Goal: Check status: Check status

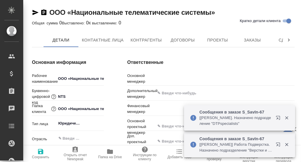
type textarea "x"
type input "Ламонова Евгения"
type input "Левченко Юлия"
type textarea "x"
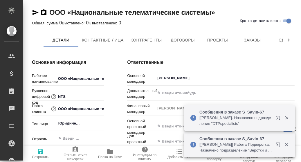
type textarea "x"
type input "(TUP) Общество с ограниченной ответственностью «Технологии управления переводом»"
type textarea "x"
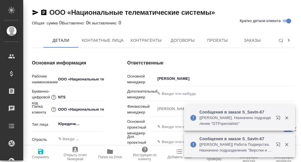
type textarea "x"
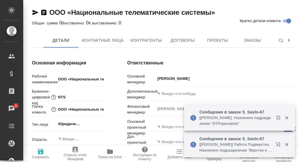
type textarea "x"
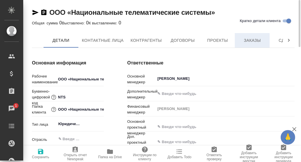
click at [258, 40] on span "Заказы" at bounding box center [253, 40] width 28 height 7
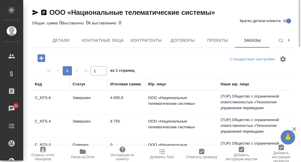
scroll to position [29, 0]
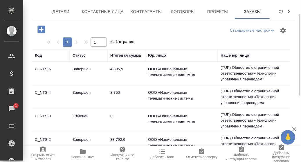
click at [45, 69] on td "C_NTS-6" at bounding box center [51, 73] width 38 height 20
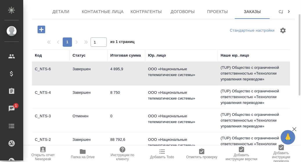
drag, startPoint x: 45, startPoint y: 69, endPoint x: 48, endPoint y: 69, distance: 3.0
click at [47, 69] on td "C_NTS-6" at bounding box center [51, 73] width 38 height 20
click at [44, 68] on td "C_NTS-6" at bounding box center [51, 73] width 38 height 20
click at [45, 69] on td "C_NTS-6" at bounding box center [51, 73] width 38 height 20
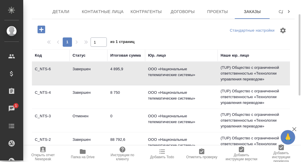
click at [45, 92] on td "C_NTS-4" at bounding box center [51, 97] width 38 height 20
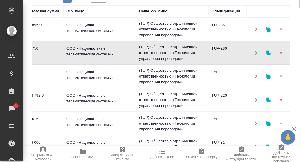
scroll to position [0, 0]
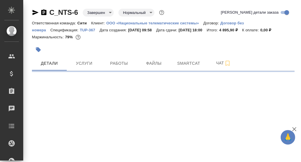
select select "RU"
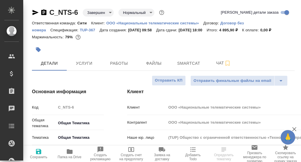
type textarea "x"
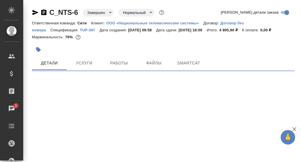
select select "RU"
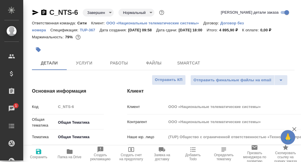
type textarea "x"
click at [188, 64] on span "Smartcat" at bounding box center [189, 63] width 28 height 7
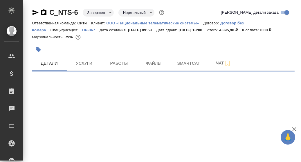
select select "RU"
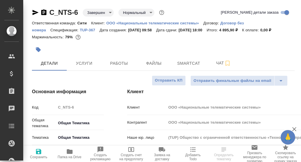
type textarea "x"
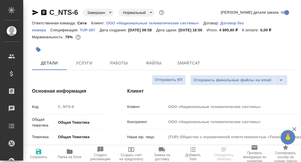
type textarea "x"
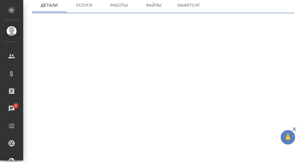
select select "RU"
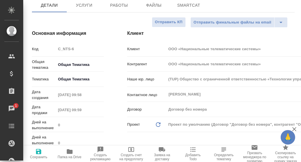
type textarea "x"
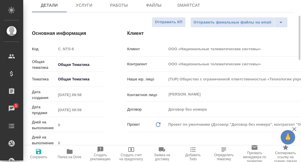
type textarea "x"
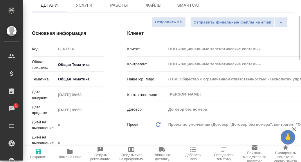
type textarea "x"
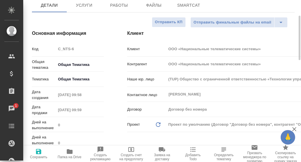
type textarea "x"
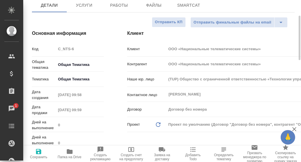
type textarea "x"
click at [69, 152] on icon "button" at bounding box center [70, 151] width 6 height 5
type textarea "x"
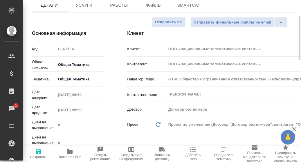
type textarea "x"
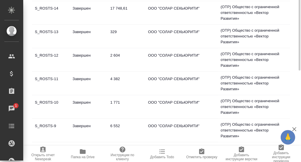
scroll to position [22, 0]
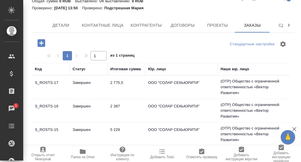
click at [77, 82] on td "Завершен" at bounding box center [89, 87] width 38 height 20
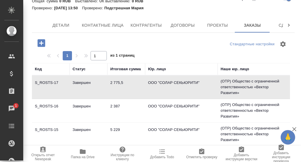
click at [82, 83] on td "Завершен" at bounding box center [89, 87] width 38 height 20
click at [43, 107] on td "S_ROSTS-16" at bounding box center [51, 111] width 38 height 20
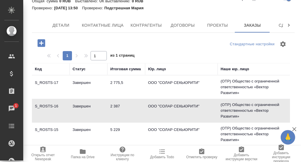
click at [49, 106] on td "S_ROSTS-16" at bounding box center [51, 111] width 38 height 20
click at [50, 128] on td "S_ROSTS-15" at bounding box center [51, 134] width 38 height 20
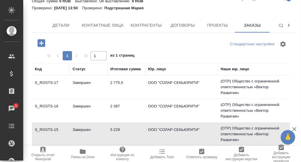
click at [48, 128] on td "S_ROSTS-15" at bounding box center [51, 134] width 38 height 20
click at [49, 128] on td "S_ROSTS-15" at bounding box center [51, 134] width 38 height 20
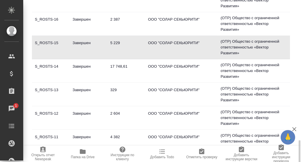
scroll to position [167, 0]
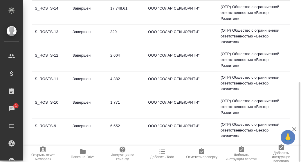
drag, startPoint x: 47, startPoint y: 101, endPoint x: 51, endPoint y: 102, distance: 3.6
click at [47, 101] on td "S_ROSTS-10" at bounding box center [51, 107] width 38 height 20
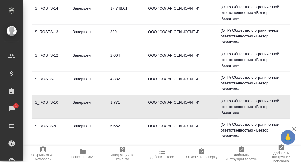
click at [49, 101] on td "S_ROSTS-10" at bounding box center [51, 107] width 38 height 20
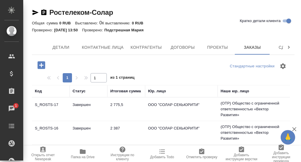
scroll to position [145, 0]
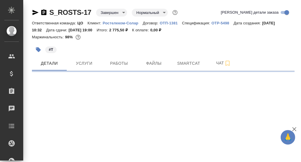
select select "RU"
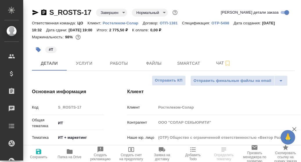
type textarea "x"
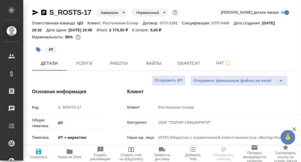
type textarea "x"
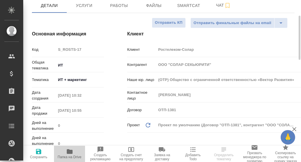
drag, startPoint x: 69, startPoint y: 153, endPoint x: 88, endPoint y: 140, distance: 22.7
click at [69, 153] on icon "button" at bounding box center [70, 151] width 6 height 5
type textarea "x"
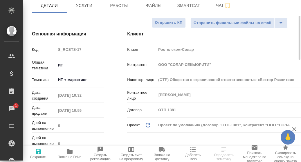
select select "RU"
type textarea "x"
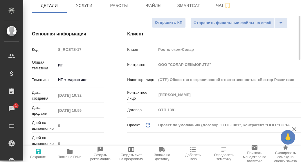
type textarea "x"
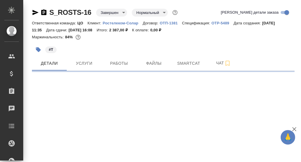
select select "RU"
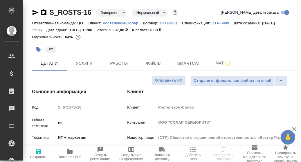
type textarea "x"
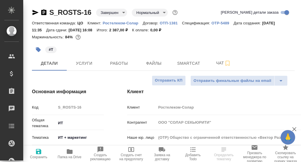
type textarea "x"
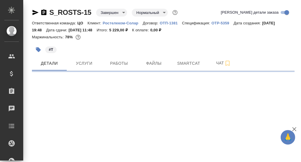
select select "RU"
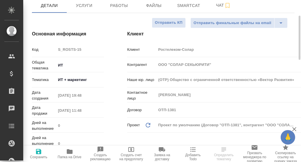
type textarea "x"
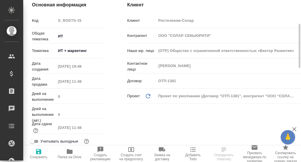
type textarea "x"
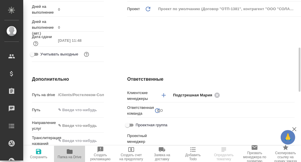
drag, startPoint x: 69, startPoint y: 153, endPoint x: 96, endPoint y: 136, distance: 31.8
click at [71, 152] on icon "button" at bounding box center [70, 151] width 6 height 5
type textarea "x"
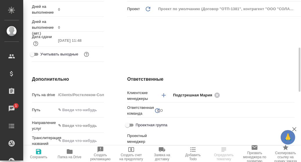
select select "RU"
type textarea "x"
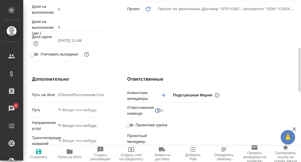
type textarea "x"
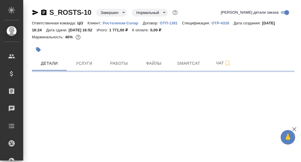
select select "RU"
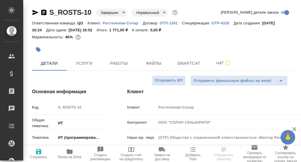
type textarea "x"
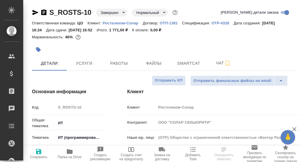
type textarea "x"
click at [68, 154] on icon "button" at bounding box center [70, 151] width 6 height 5
type textarea "x"
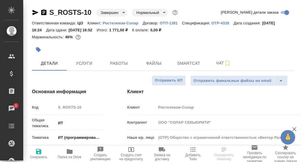
select select "RU"
type textarea "x"
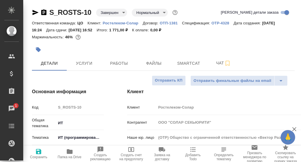
type textarea "x"
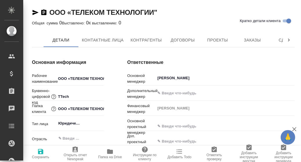
type textarea "x"
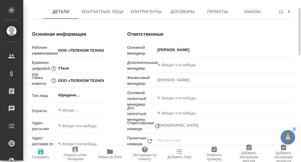
scroll to position [58, 0]
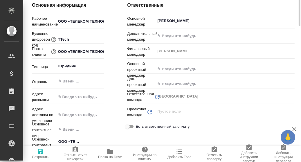
type textarea "x"
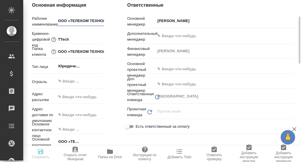
type textarea "x"
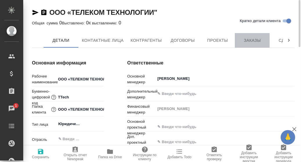
click at [252, 40] on span "Заказы" at bounding box center [253, 40] width 28 height 7
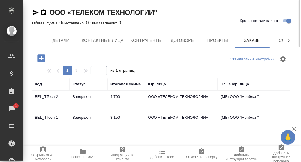
click at [51, 95] on td "BEL_TTech-2" at bounding box center [51, 101] width 38 height 20
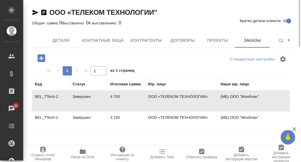
click at [52, 96] on td "BEL_TTech-2" at bounding box center [51, 101] width 38 height 20
click at [53, 117] on td "BEL_TTech-1" at bounding box center [51, 122] width 38 height 20
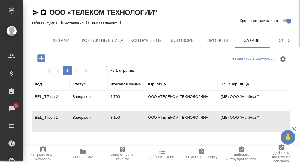
click at [52, 117] on td "BEL_TTech-1" at bounding box center [51, 122] width 38 height 20
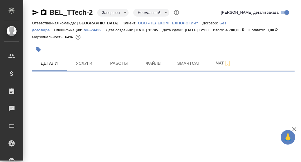
select select "RU"
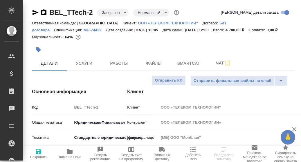
type textarea "x"
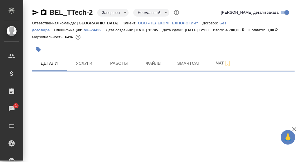
select select "RU"
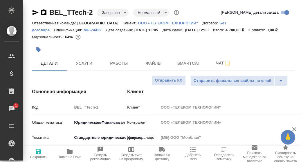
type textarea "x"
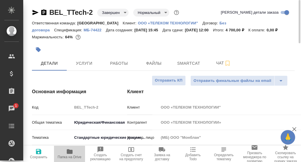
click at [68, 153] on icon "button" at bounding box center [70, 151] width 6 height 5
type textarea "x"
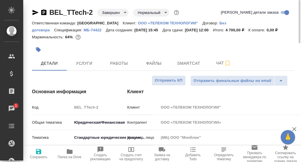
type textarea "x"
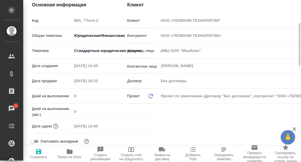
scroll to position [174, 0]
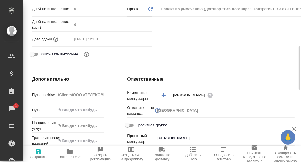
click at [71, 154] on icon "button" at bounding box center [69, 151] width 7 height 7
type textarea "x"
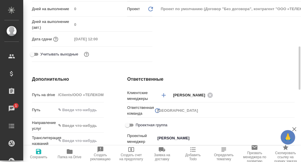
type textarea "x"
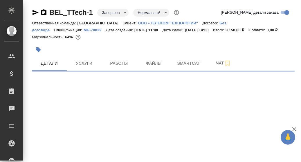
select select "RU"
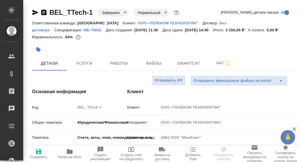
type textarea "x"
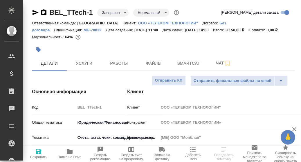
type textarea "x"
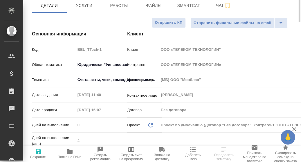
scroll to position [87, 0]
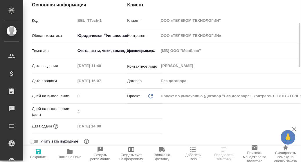
click at [69, 152] on icon "button" at bounding box center [70, 151] width 6 height 5
type textarea "x"
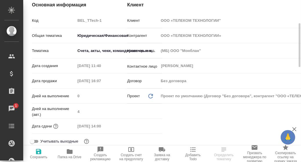
type textarea "x"
